Goal: Book appointment/travel/reservation

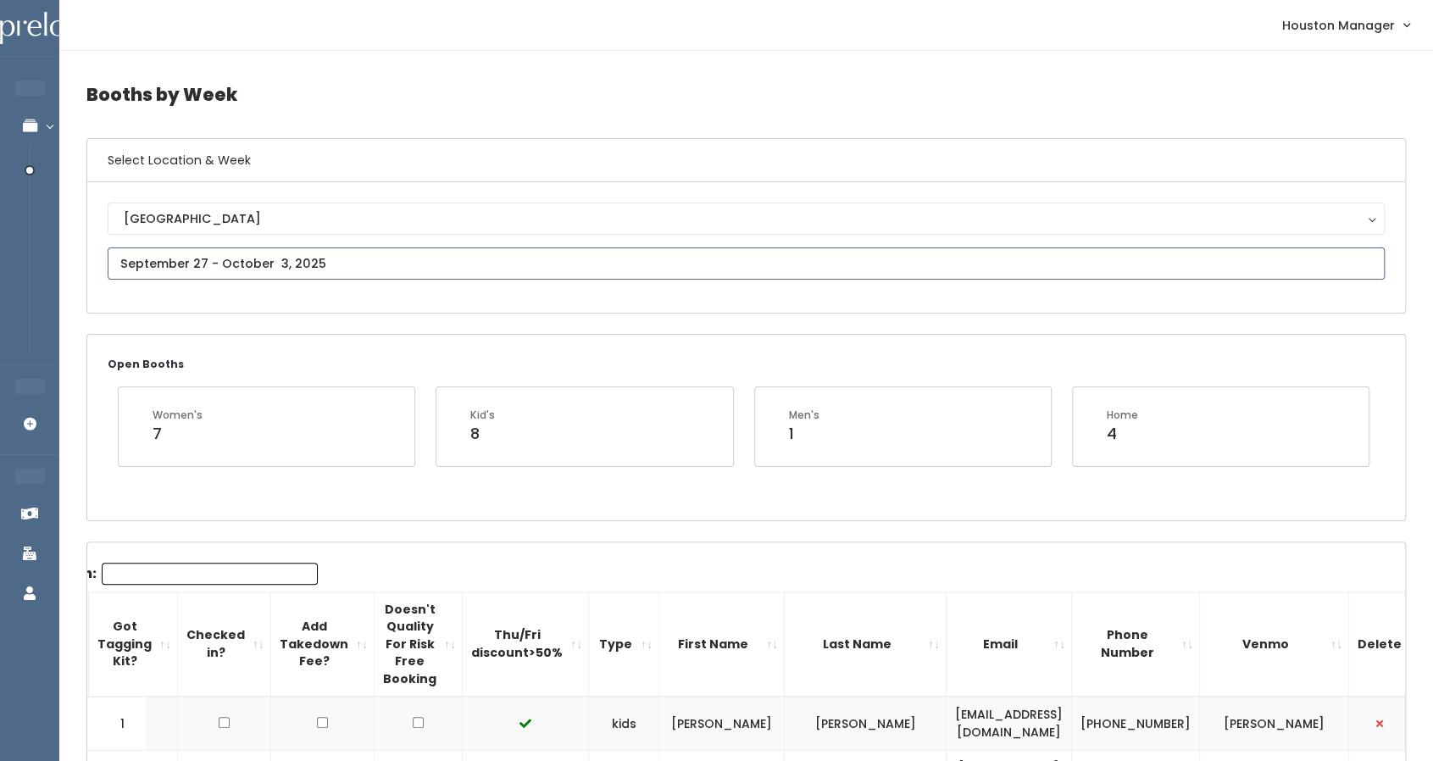
click at [298, 254] on input "text" at bounding box center [746, 264] width 1277 height 32
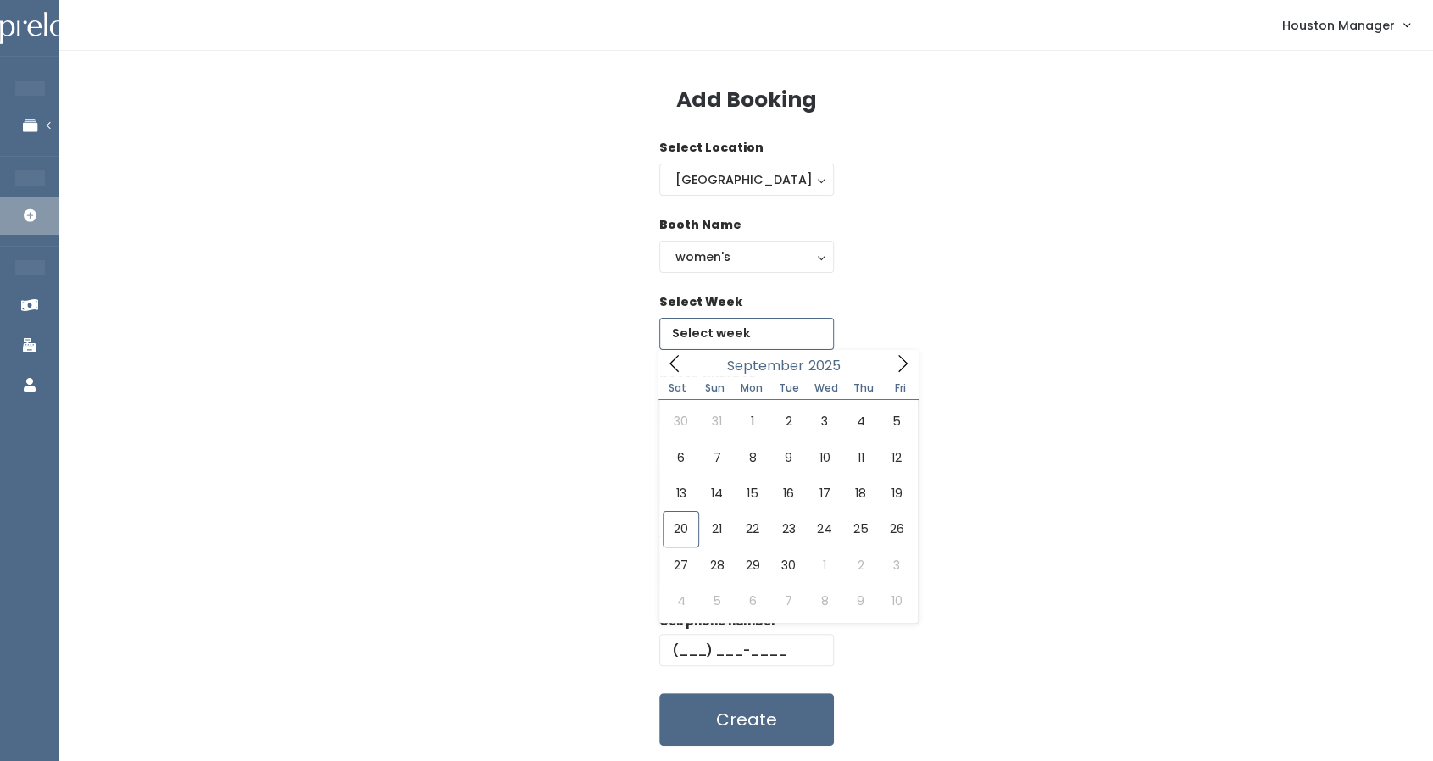
click at [730, 341] on input "text" at bounding box center [746, 334] width 175 height 32
type input "September 27 to October 3"
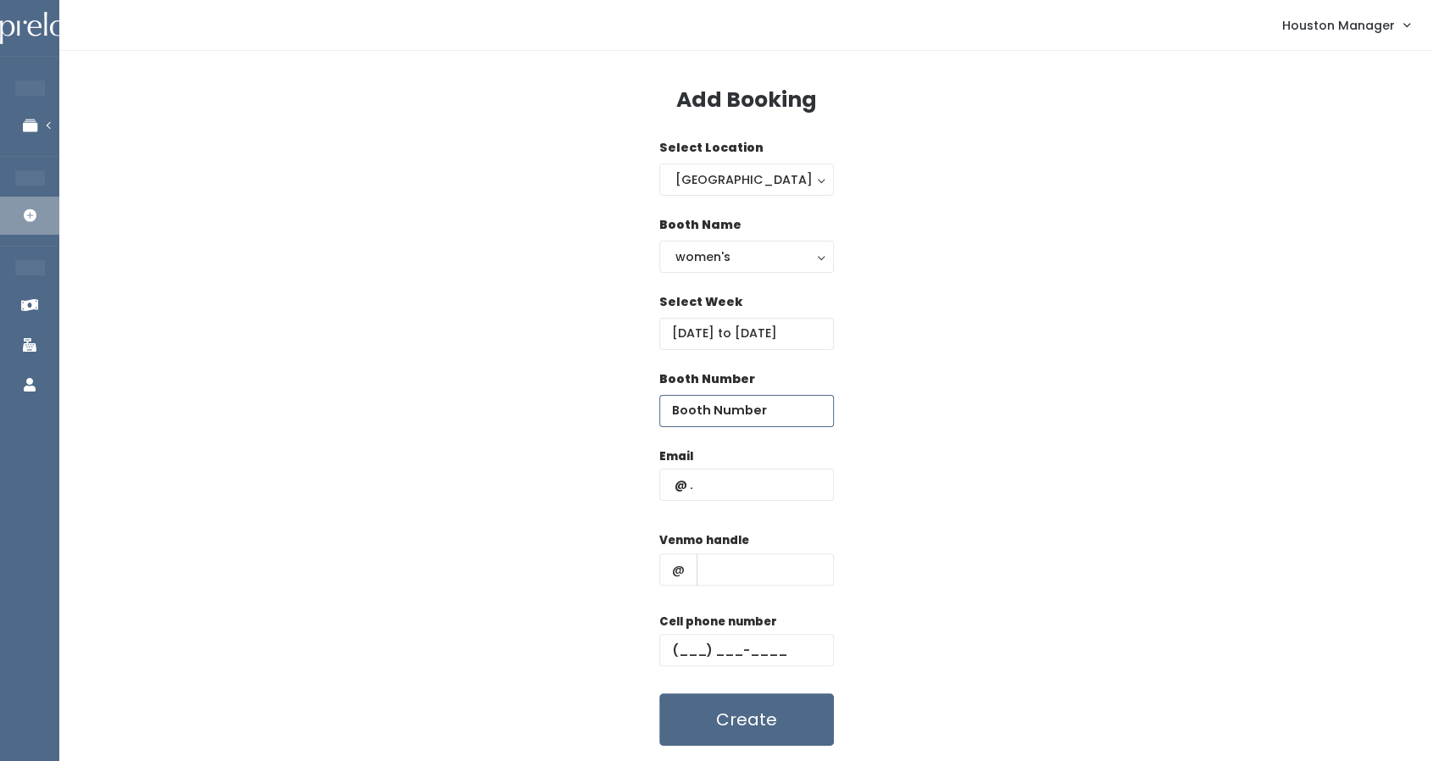
click at [739, 403] on input "number" at bounding box center [746, 411] width 175 height 32
type input "67"
click at [729, 487] on input "text" at bounding box center [746, 485] width 175 height 32
type input "haleydochoa@gmail.com"
click at [719, 545] on label "Venmo handle" at bounding box center [704, 540] width 90 height 17
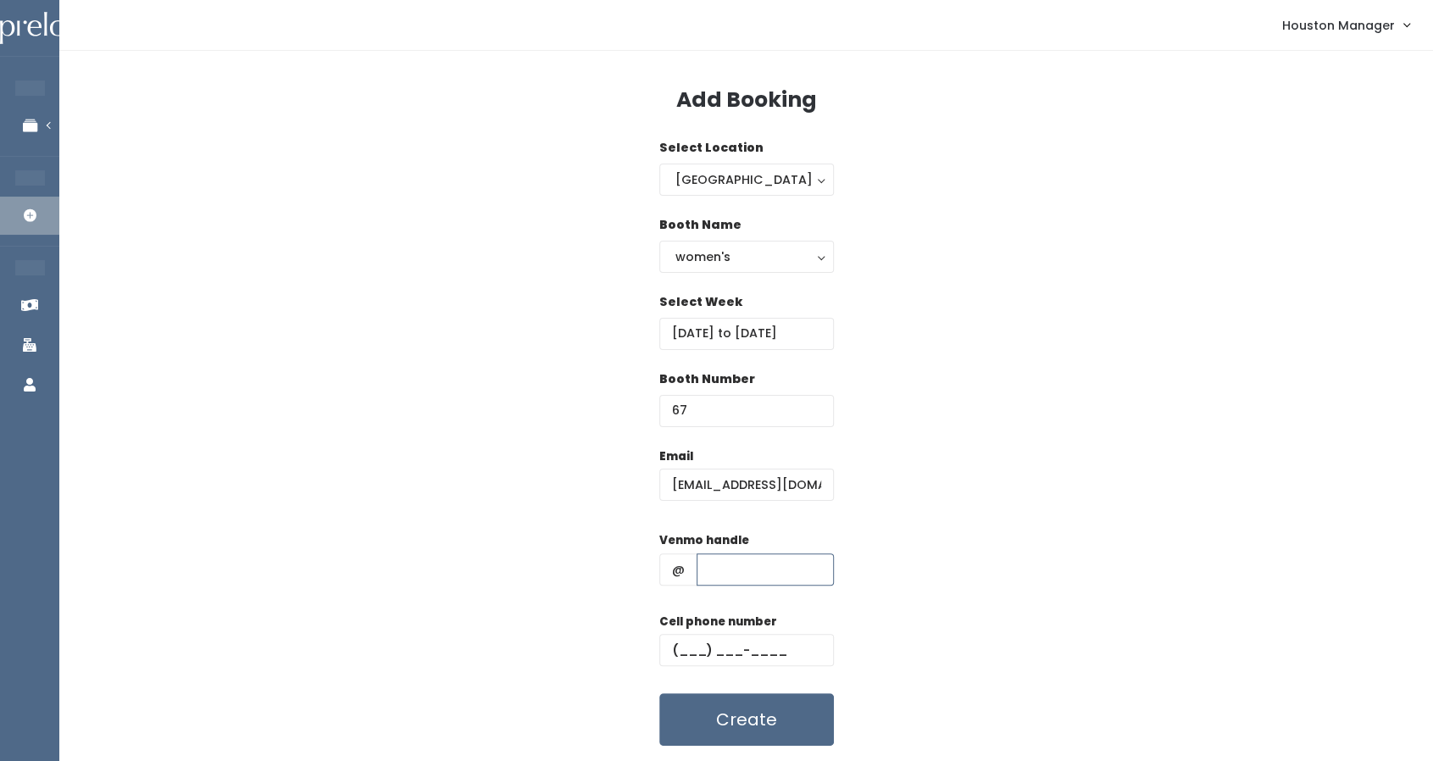
click at [720, 570] on input "text" at bounding box center [765, 570] width 137 height 32
type input "555"
click at [681, 652] on input "text" at bounding box center [746, 650] width 175 height 32
type input "(444) 444-4444"
click at [736, 242] on button "women's" at bounding box center [746, 257] width 175 height 32
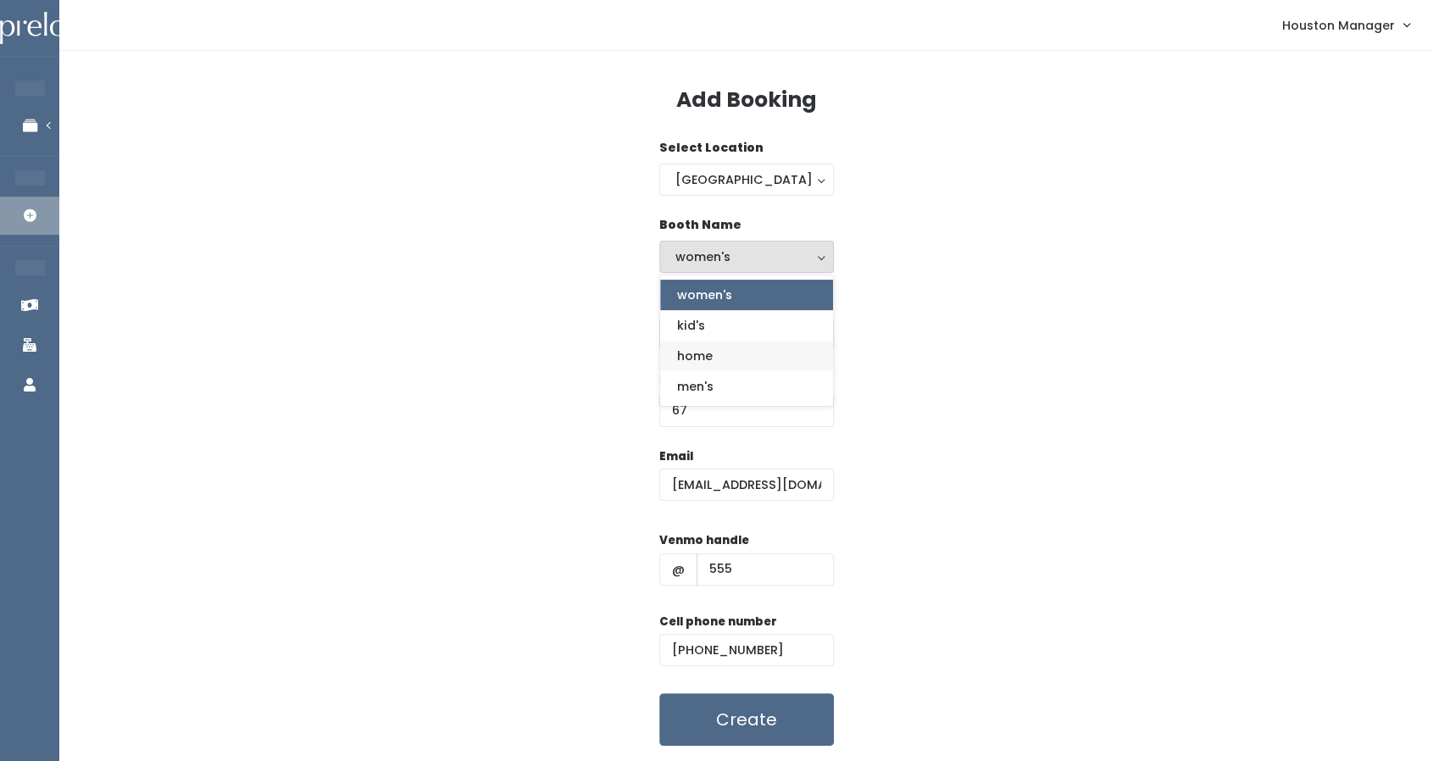
click at [715, 363] on link "home" at bounding box center [746, 356] width 173 height 31
select select "home"
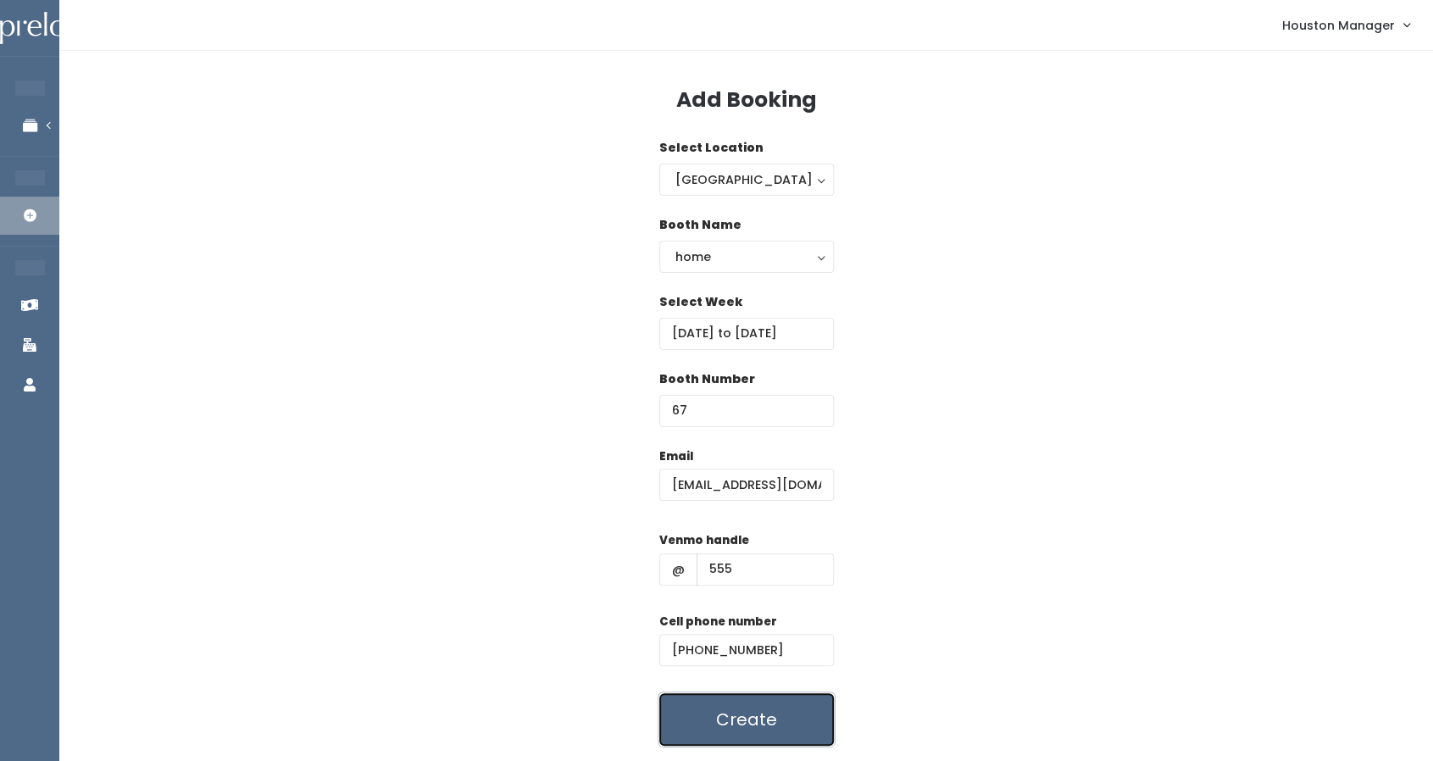
click at [736, 712] on button "Create" at bounding box center [746, 719] width 175 height 53
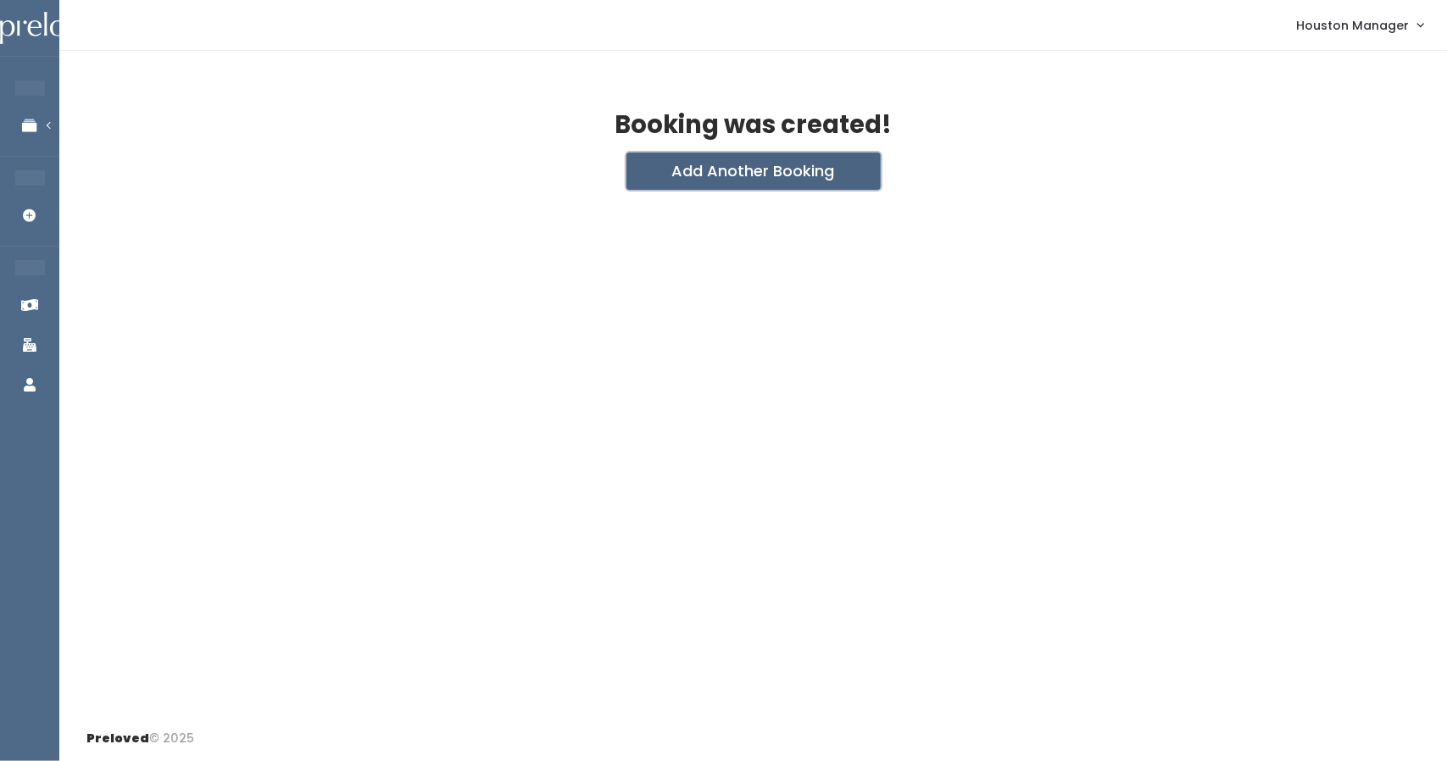
click at [740, 170] on button "Add Another Booking" at bounding box center [753, 171] width 254 height 37
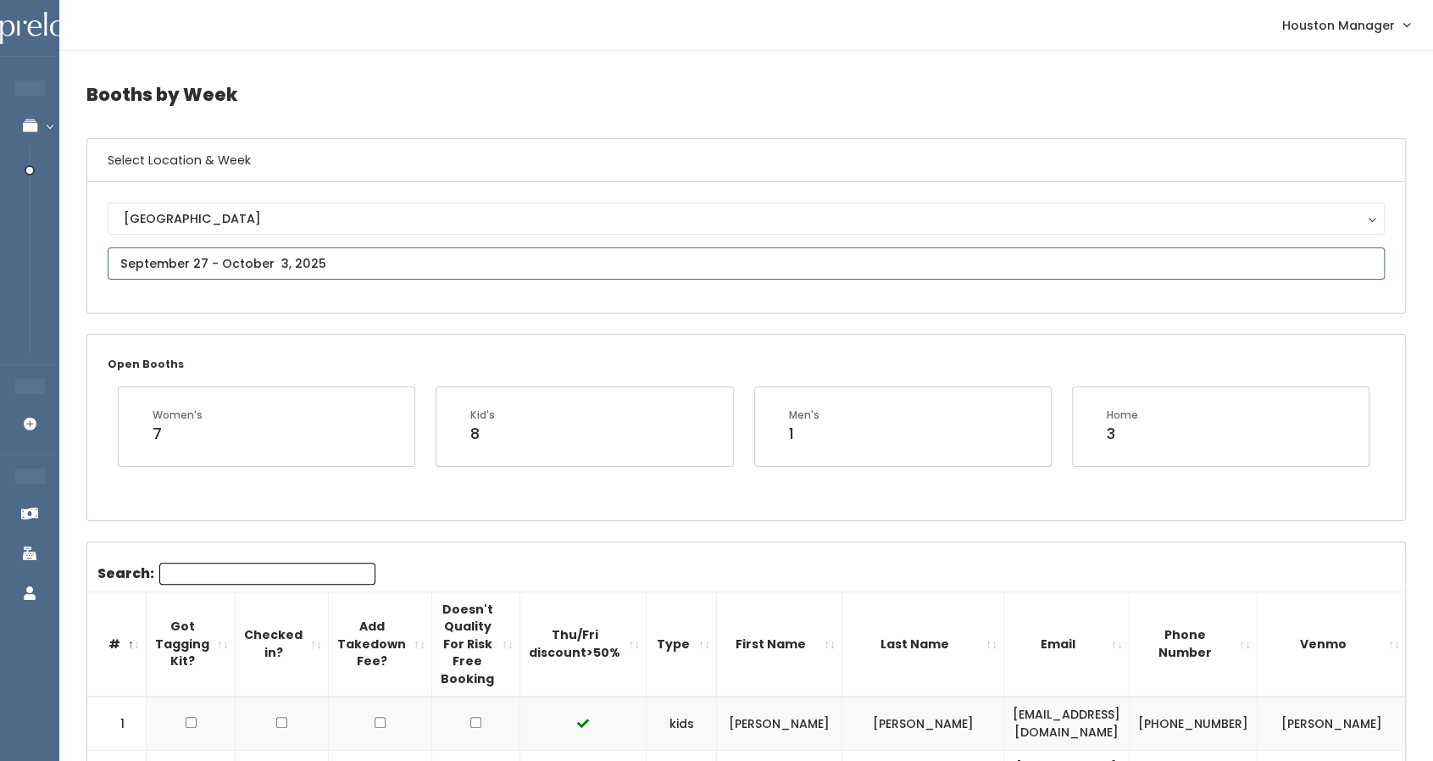
click at [281, 262] on input "text" at bounding box center [746, 264] width 1277 height 32
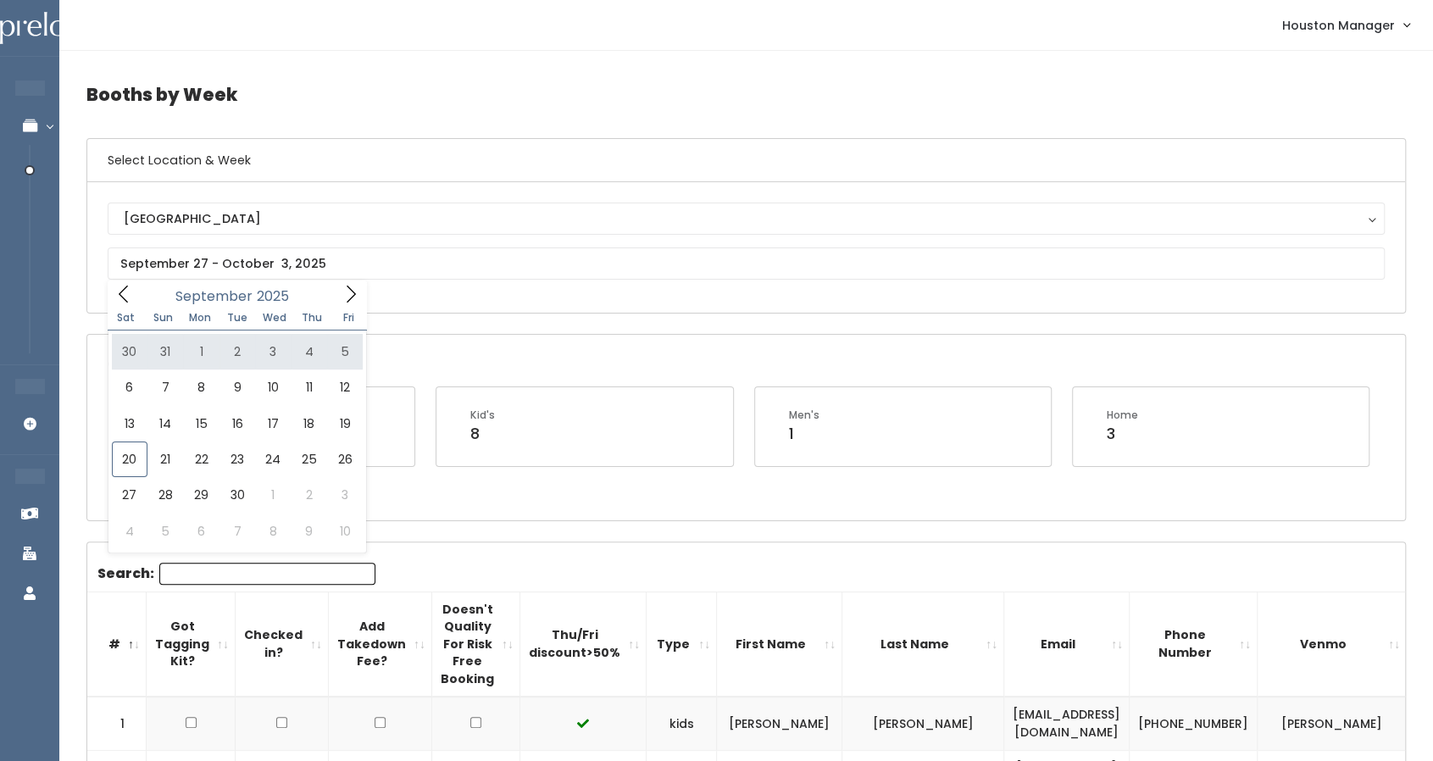
click at [331, 100] on h4 "Booths by Week" at bounding box center [746, 94] width 1320 height 47
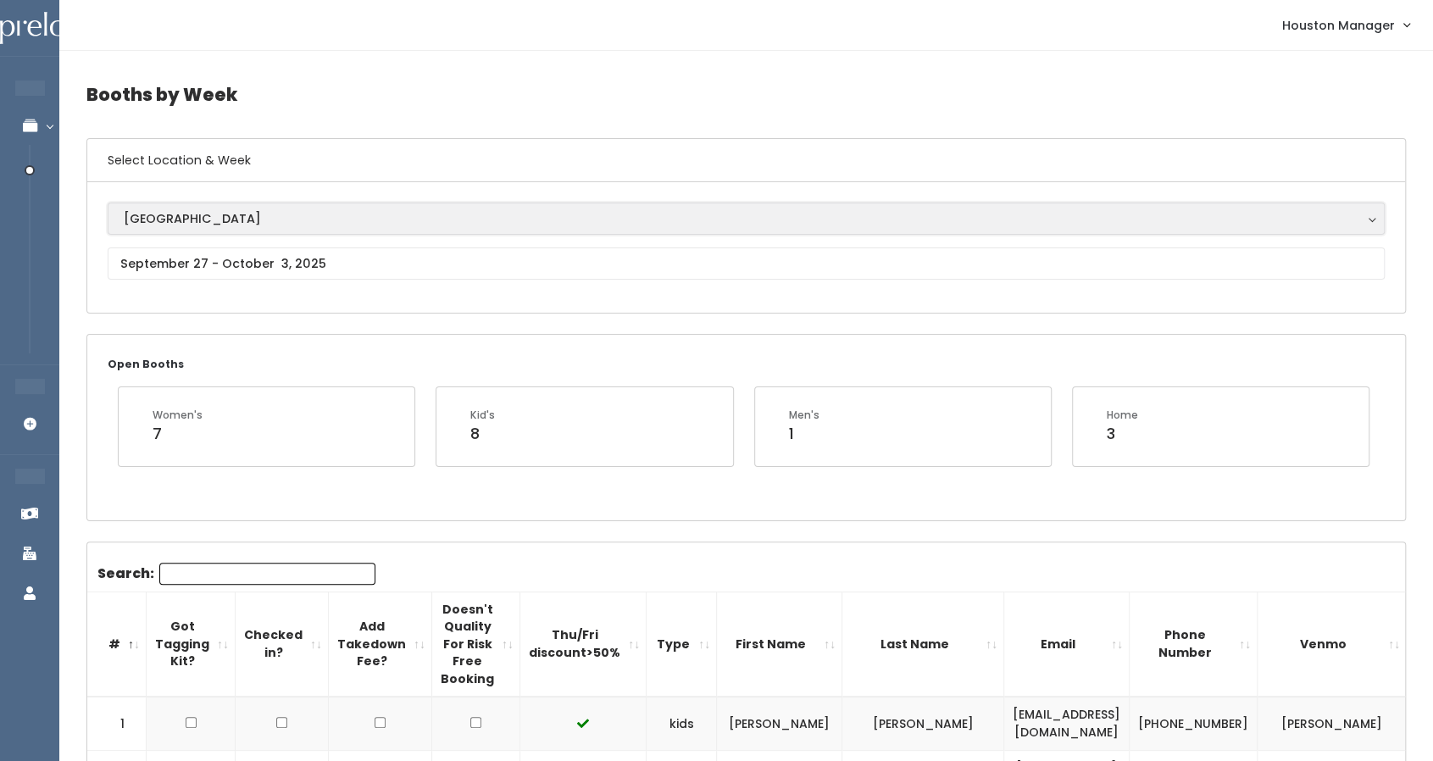
click at [172, 228] on button "Houston" at bounding box center [746, 219] width 1277 height 32
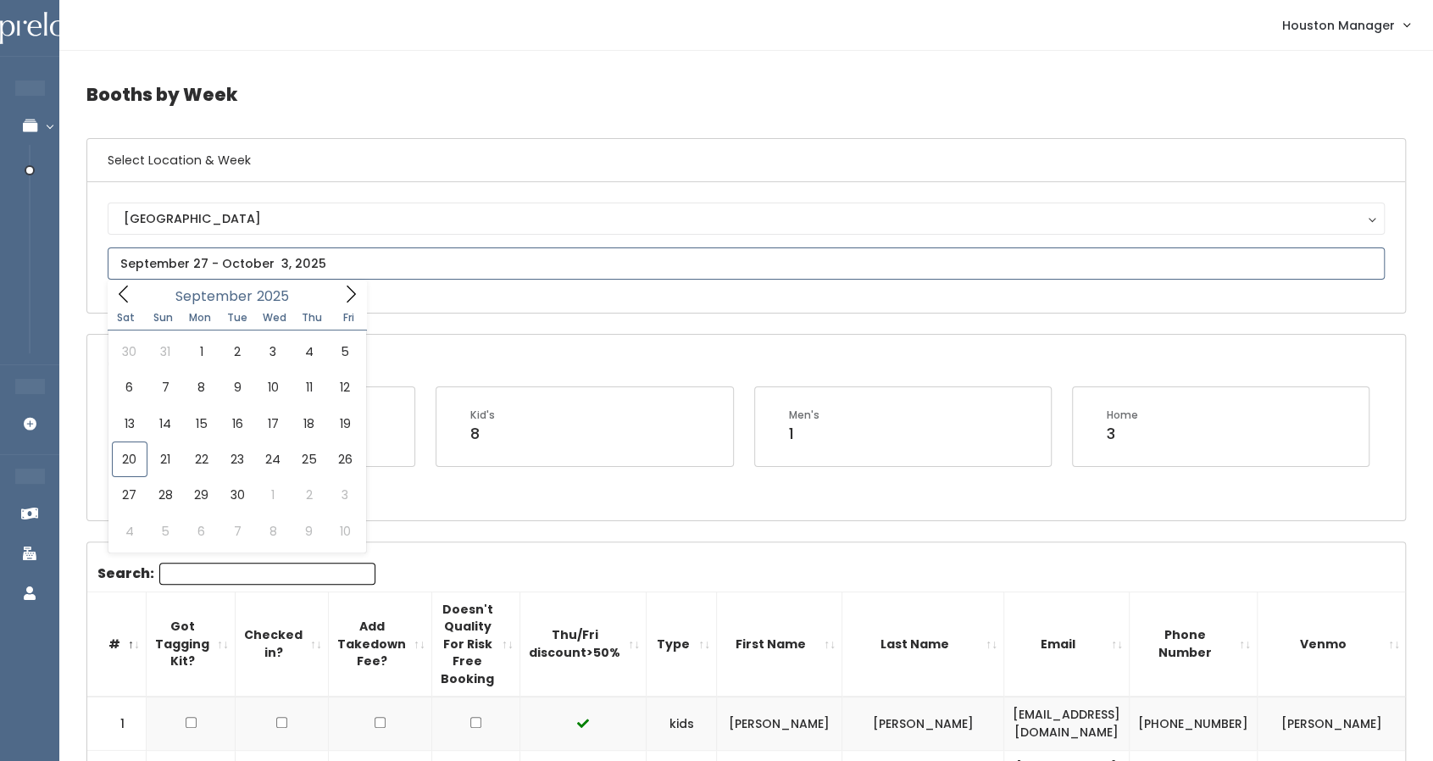
click at [220, 264] on input "text" at bounding box center [746, 264] width 1277 height 32
type input "September 27 to October 3"
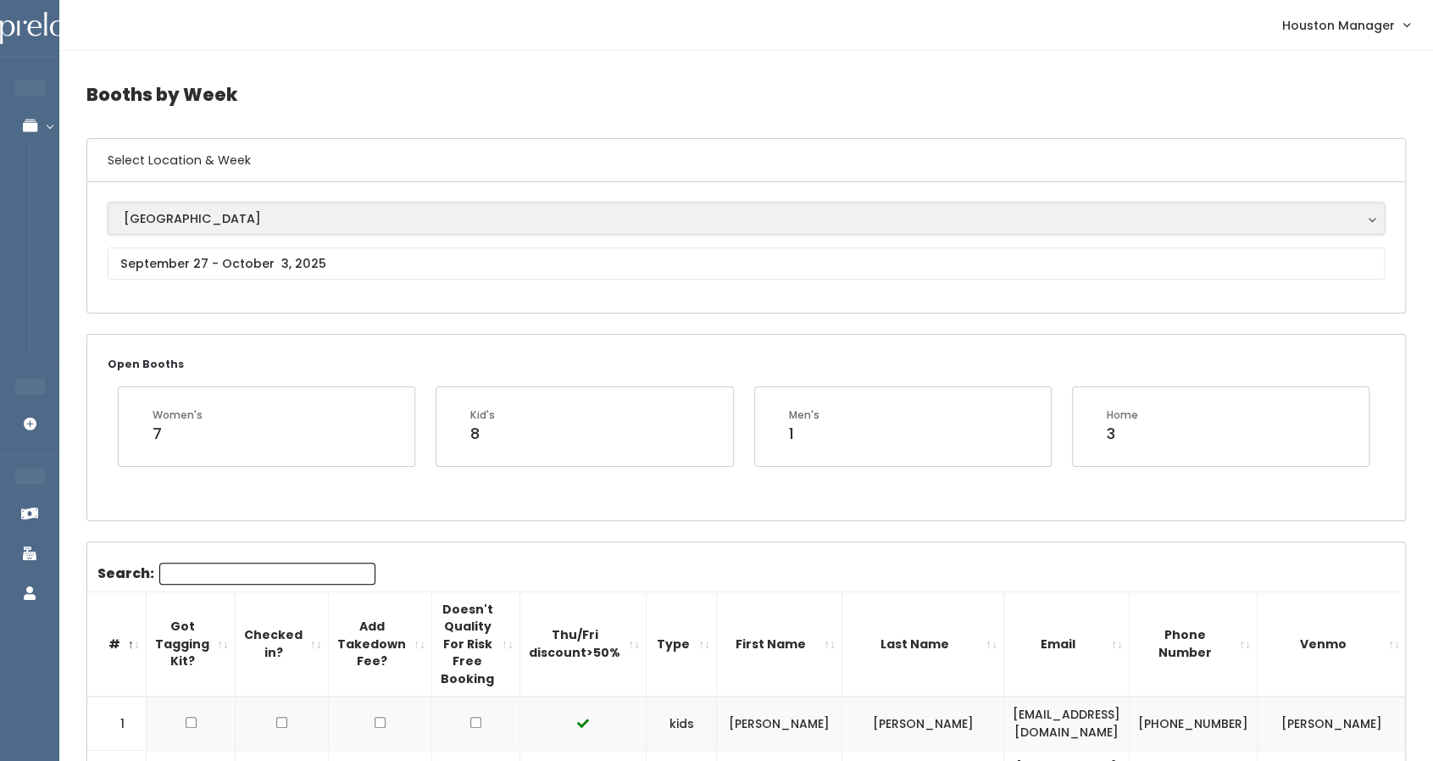
click at [312, 217] on div "Houston" at bounding box center [746, 218] width 1245 height 19
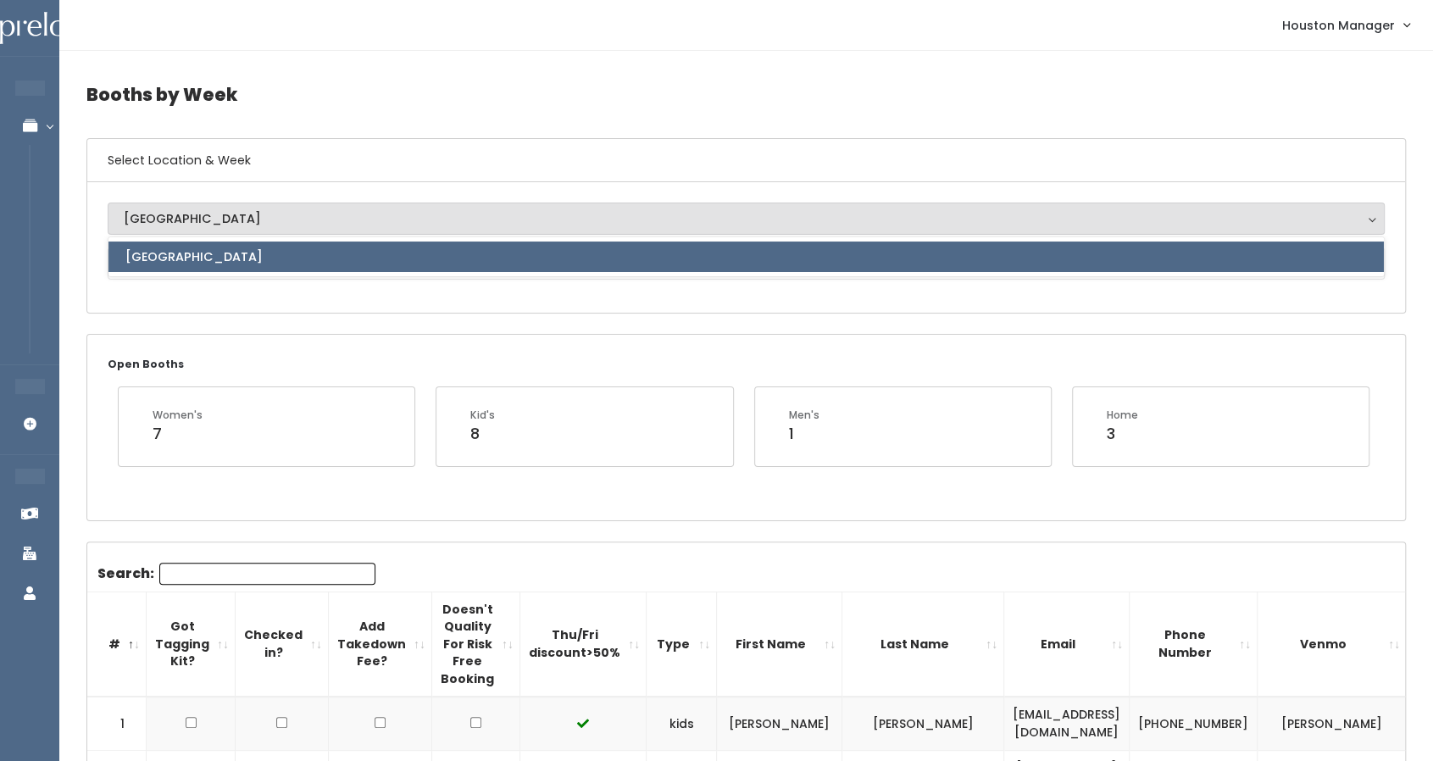
click at [299, 220] on div "Houston" at bounding box center [746, 218] width 1245 height 19
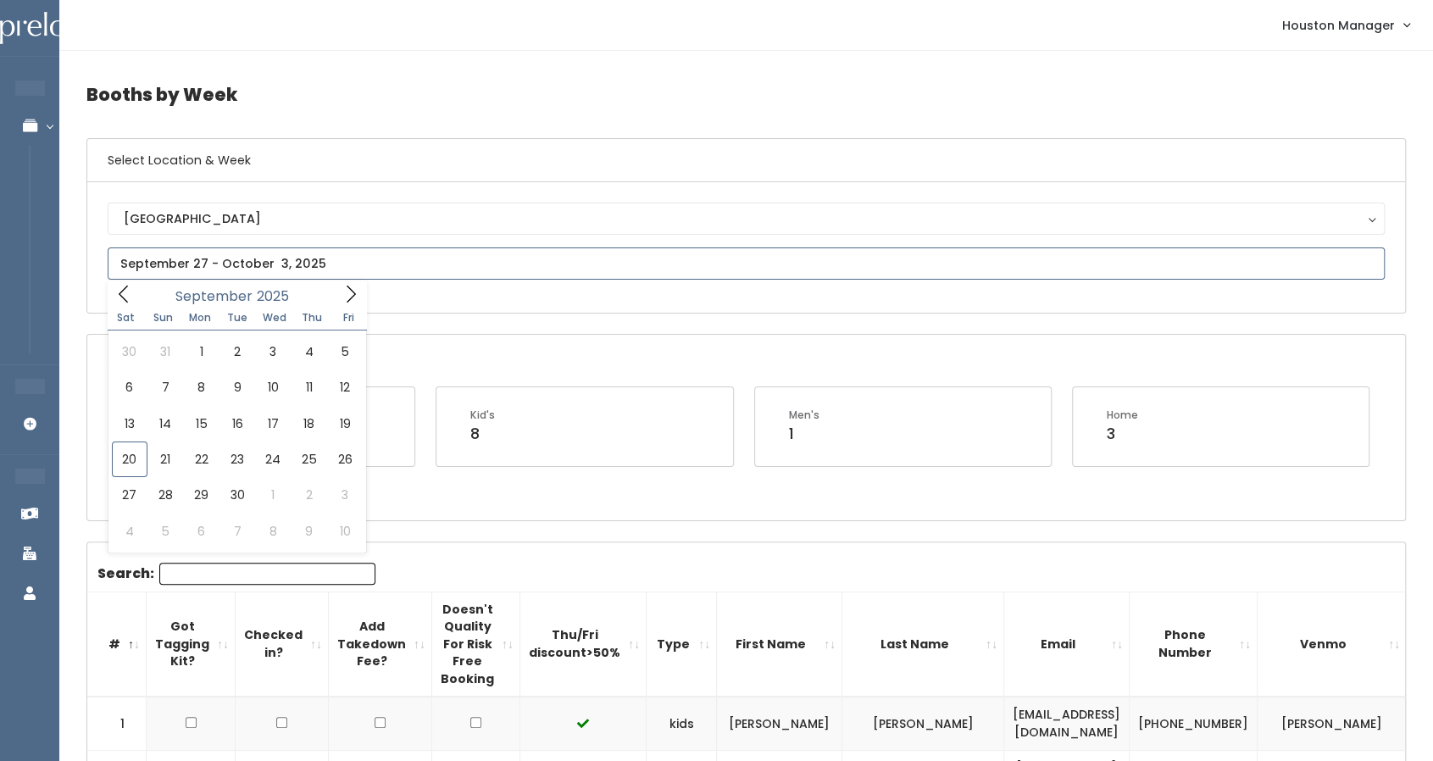
click at [275, 264] on input "text" at bounding box center [746, 264] width 1277 height 32
type input "September 20 to September 26"
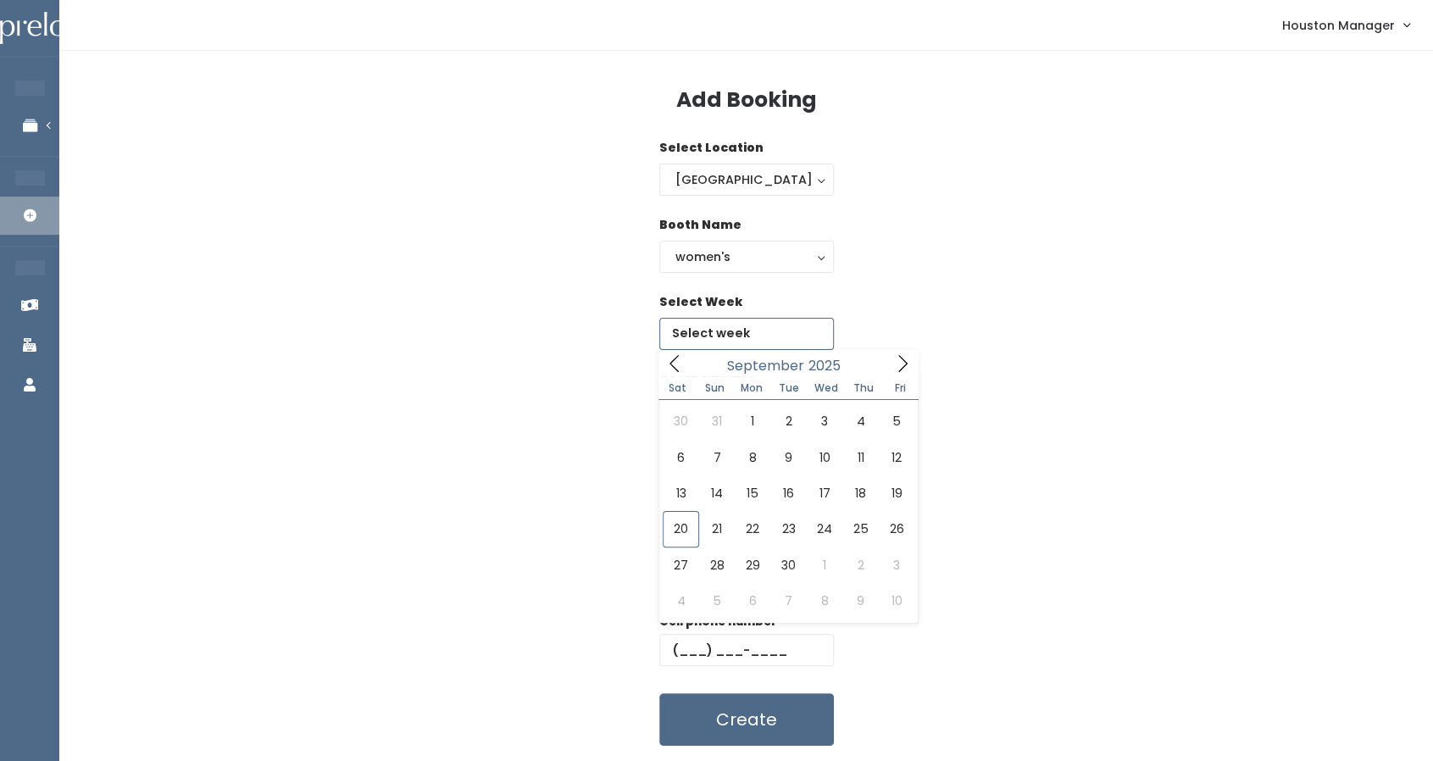
click at [732, 333] on input "text" at bounding box center [746, 334] width 175 height 32
type input "[DATE] to [DATE]"
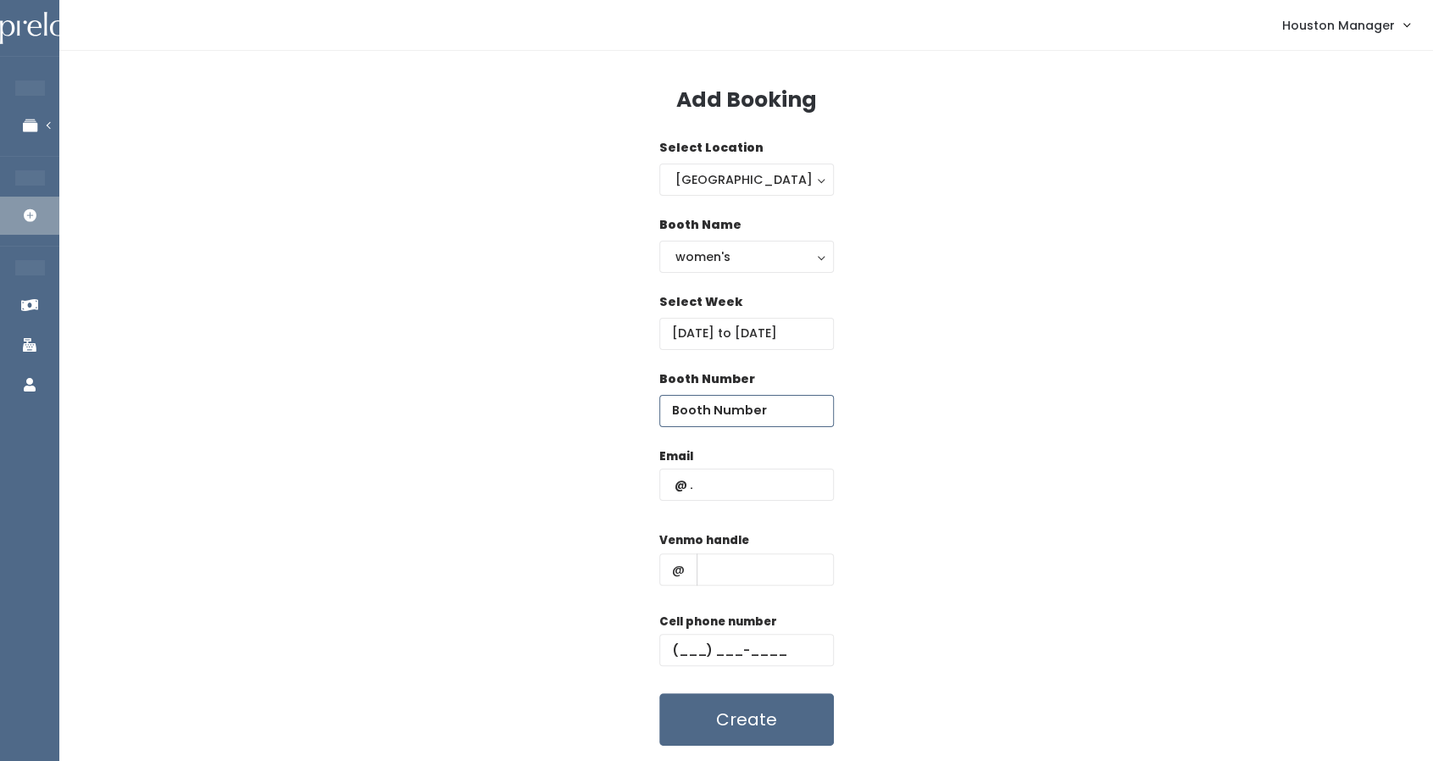
click at [735, 406] on input "number" at bounding box center [746, 411] width 175 height 32
type input "67"
click at [730, 493] on input "text" at bounding box center [746, 485] width 175 height 32
type input "[EMAIL_ADDRESS][DOMAIN_NAME]"
click at [735, 555] on input "text" at bounding box center [765, 570] width 137 height 32
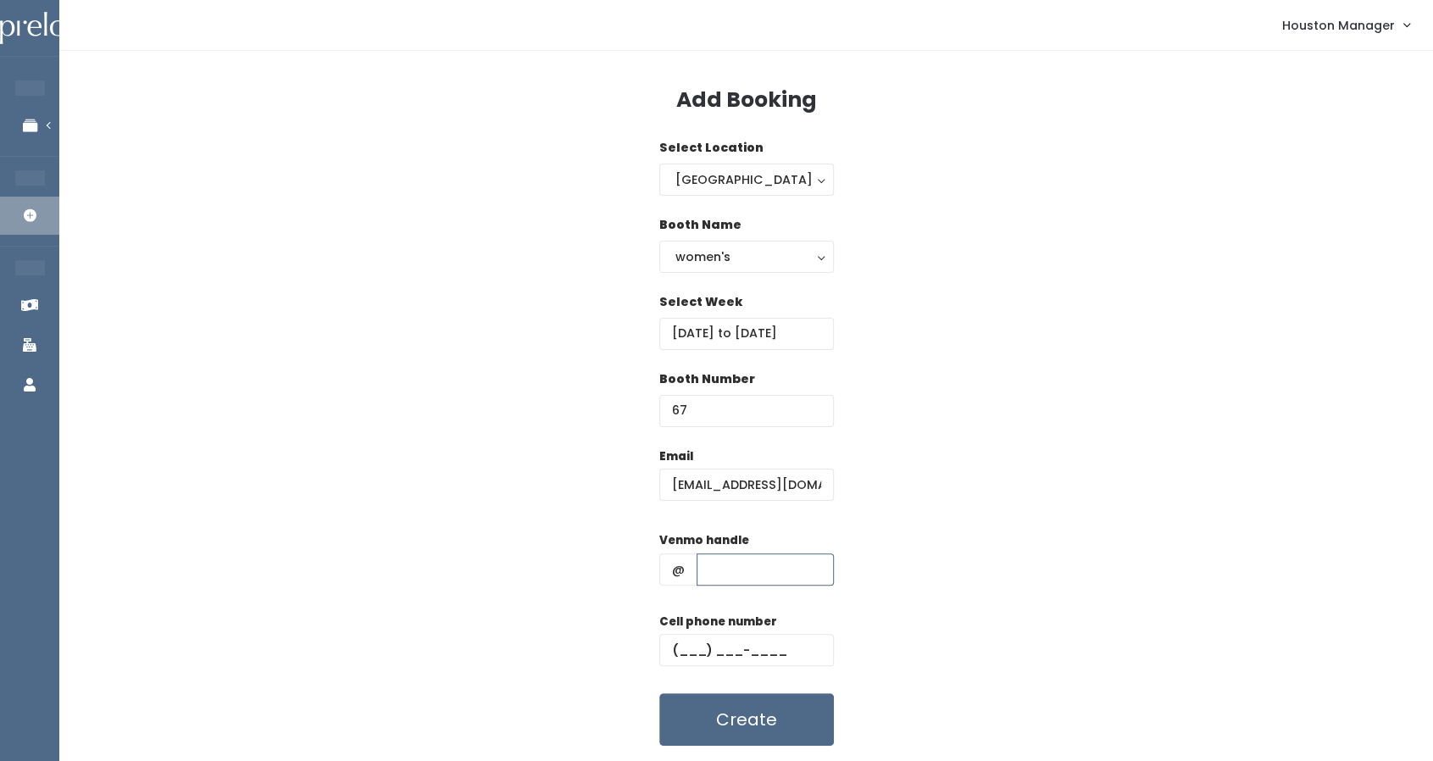
type input "555"
click at [724, 649] on input "text" at bounding box center [746, 650] width 175 height 32
type input "(444) 444-4444"
click at [739, 245] on button "women's" at bounding box center [746, 257] width 175 height 32
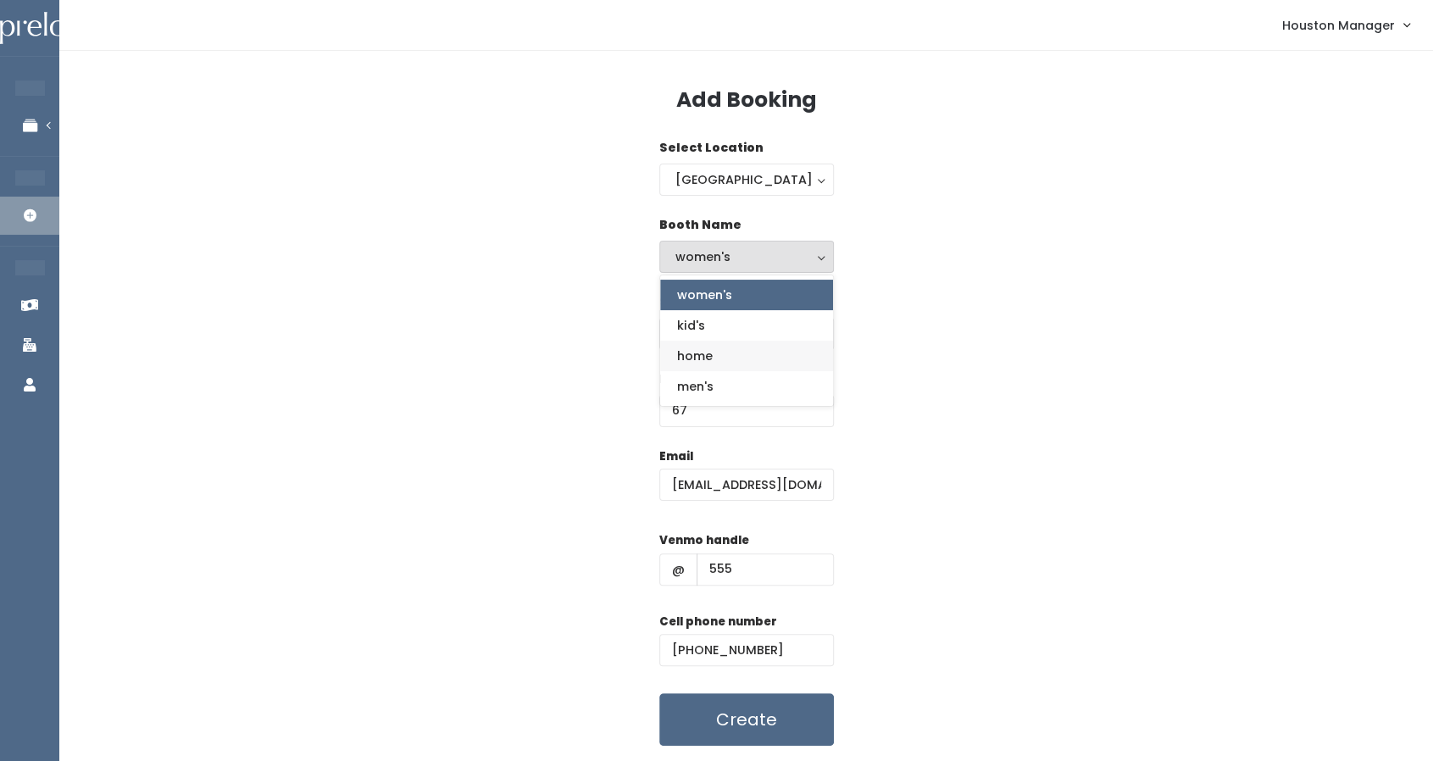
click at [707, 364] on link "home" at bounding box center [746, 356] width 173 height 31
select select "home"
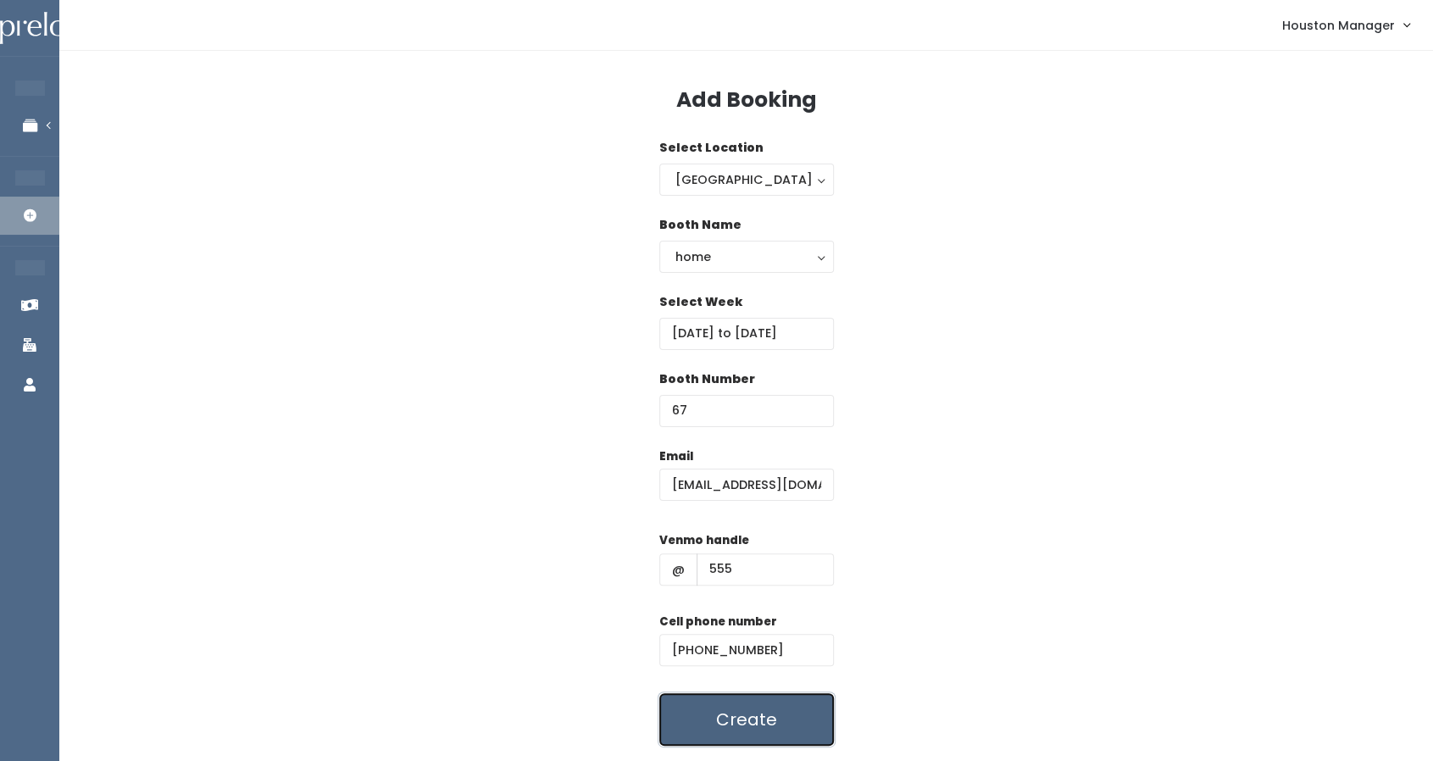
click at [741, 726] on button "Create" at bounding box center [746, 719] width 175 height 53
